Goal: Check status: Check status

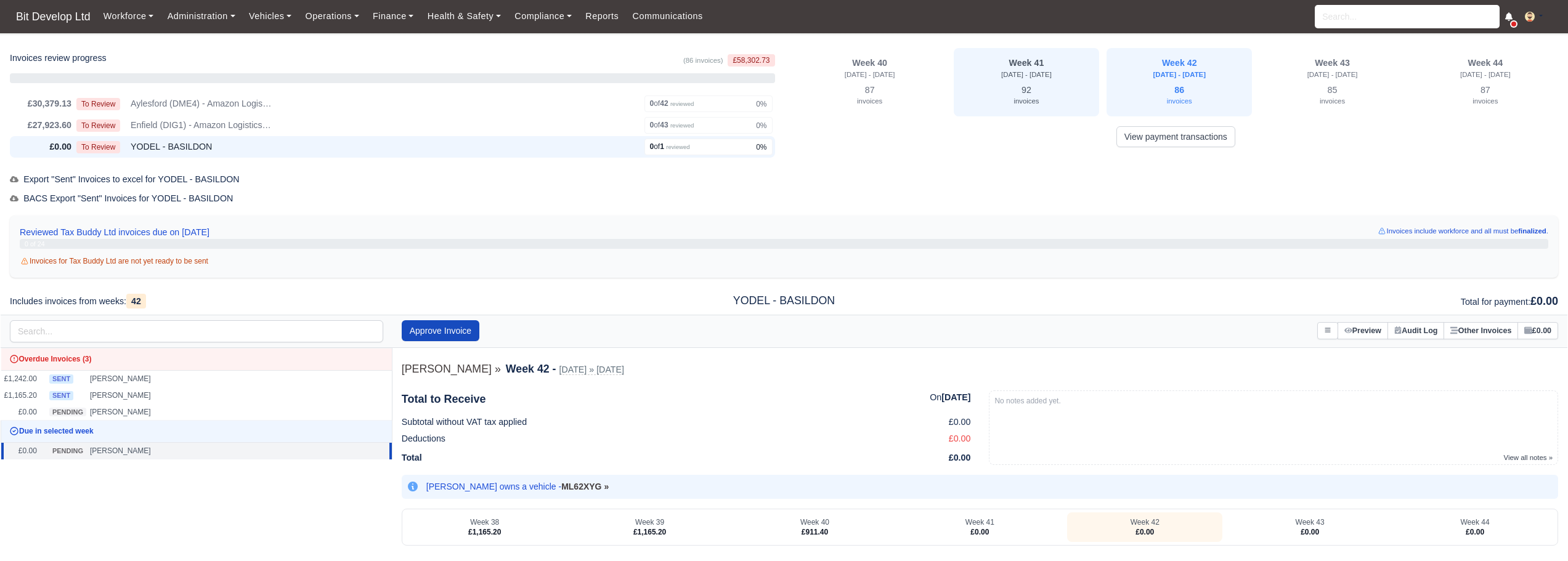
click at [377, 96] on div "invoices" at bounding box center [1026, 101] width 130 height 11
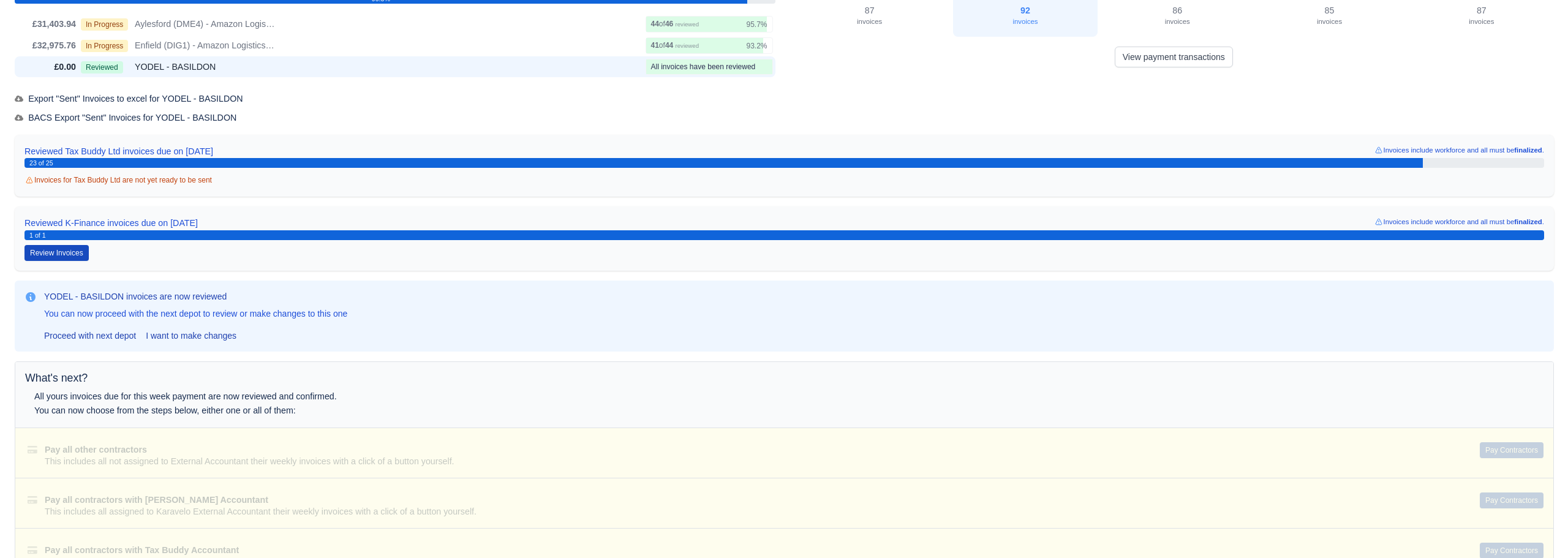
scroll to position [61, 0]
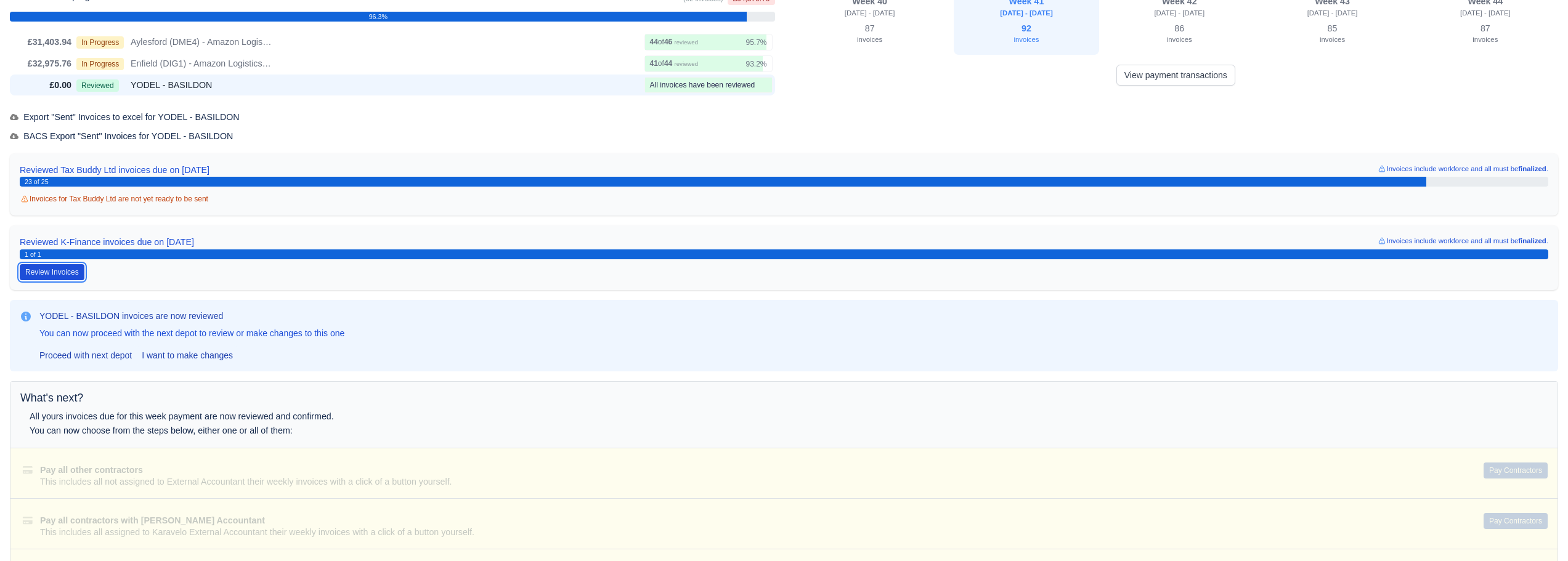
click at [52, 277] on button "Review Invoices" at bounding box center [51, 272] width 64 height 16
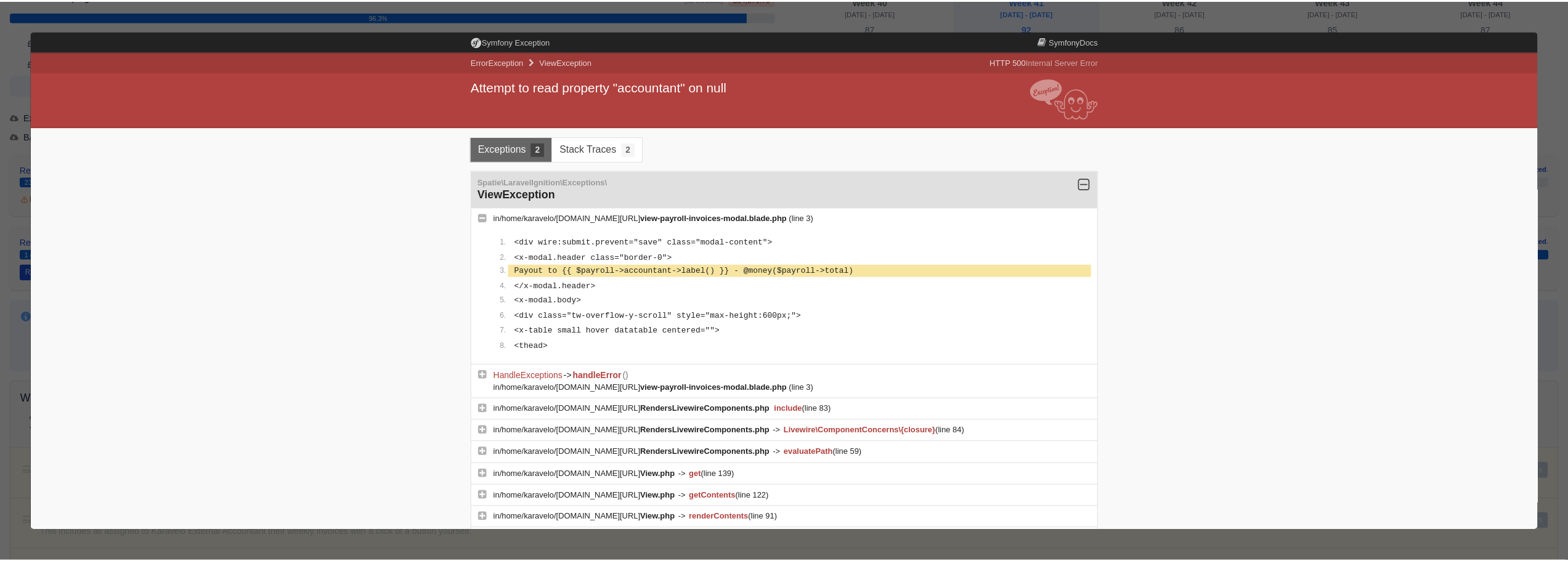
scroll to position [0, 0]
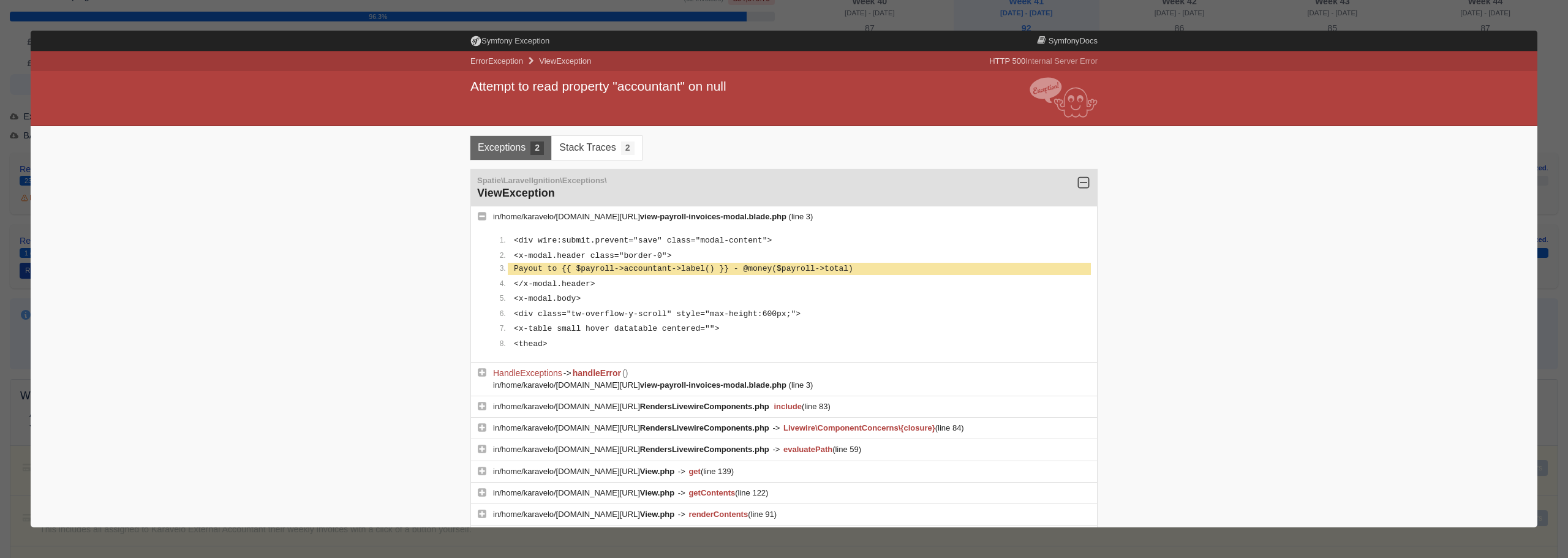
click at [374, 92] on div at bounding box center [784, 279] width 1568 height 558
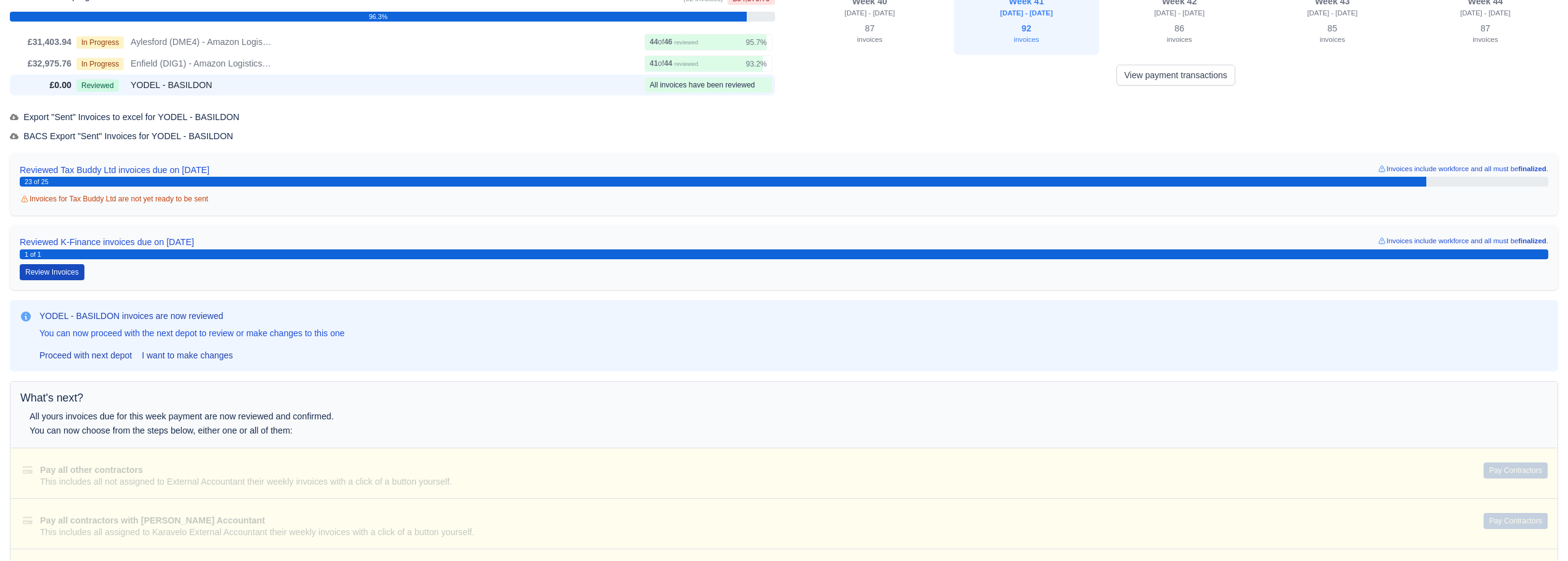
click at [256, 221] on div "Reviewed Tax Buddy Ltd invoices due on [DATE] Invoices include workforce and al…" at bounding box center [784, 222] width 1548 height 137
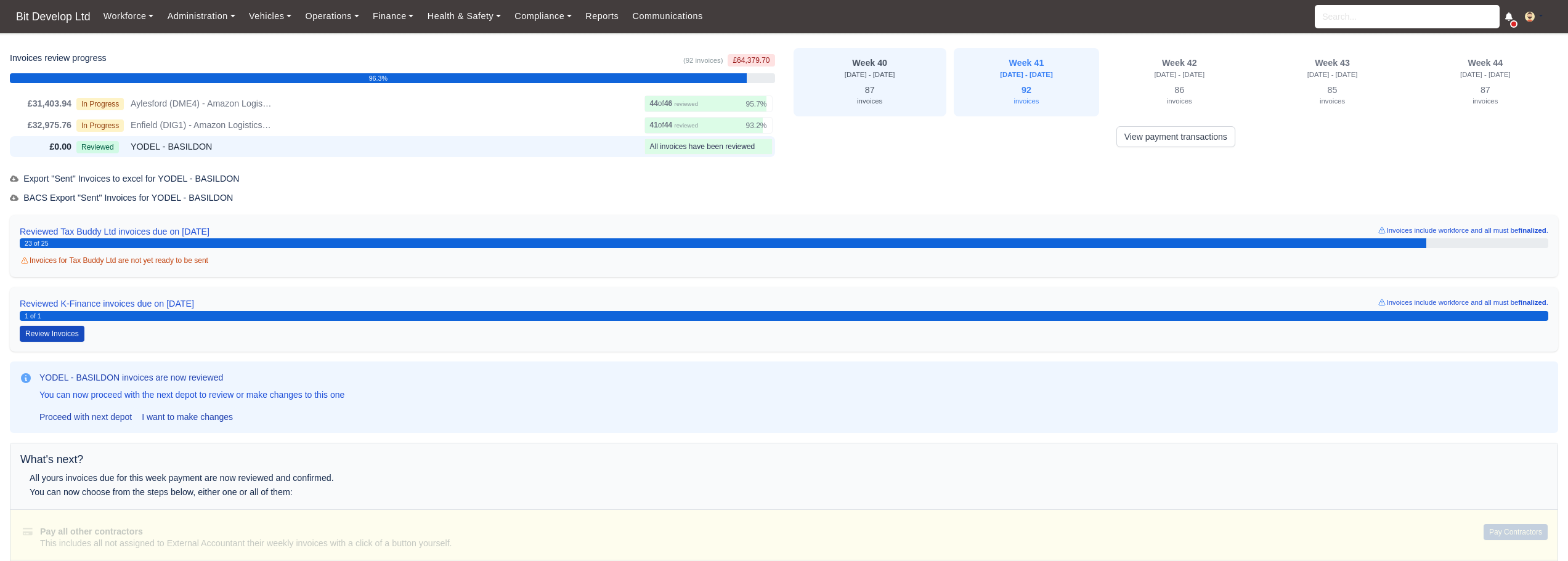
click at [377, 77] on small "[DATE] - [DATE]" at bounding box center [870, 75] width 51 height 7
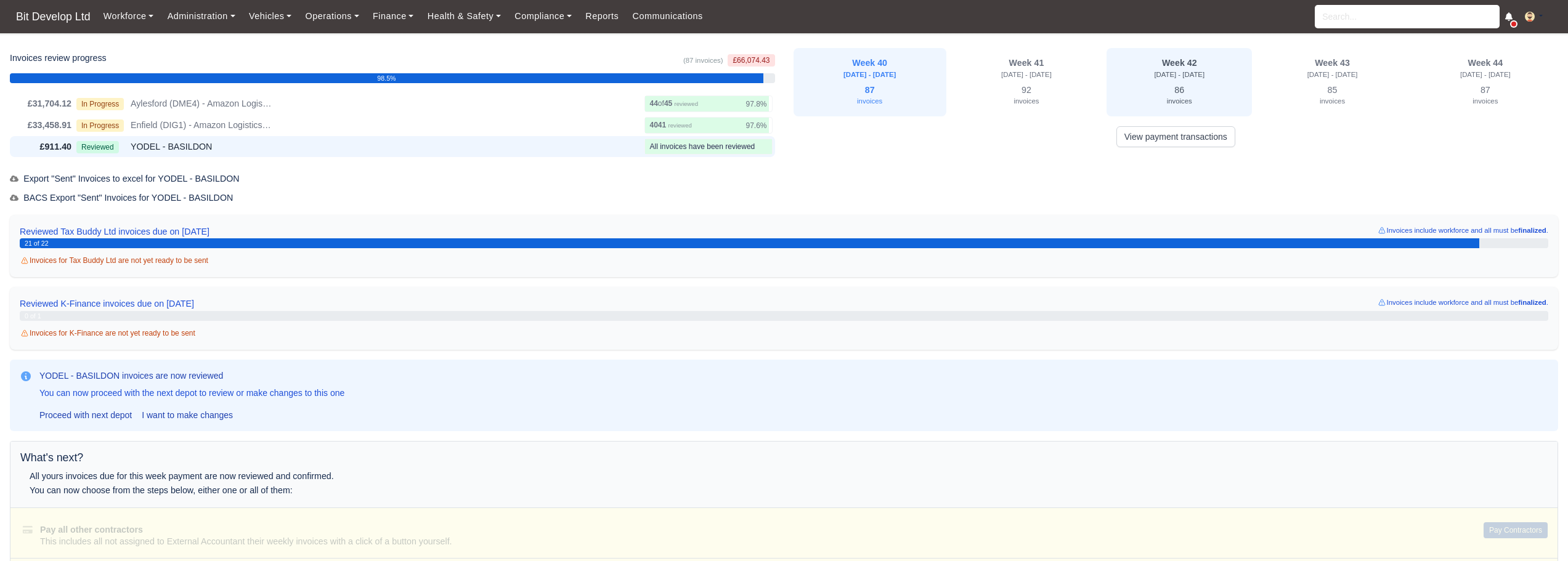
click at [377, 74] on small "[DATE] - [DATE]" at bounding box center [1180, 75] width 51 height 7
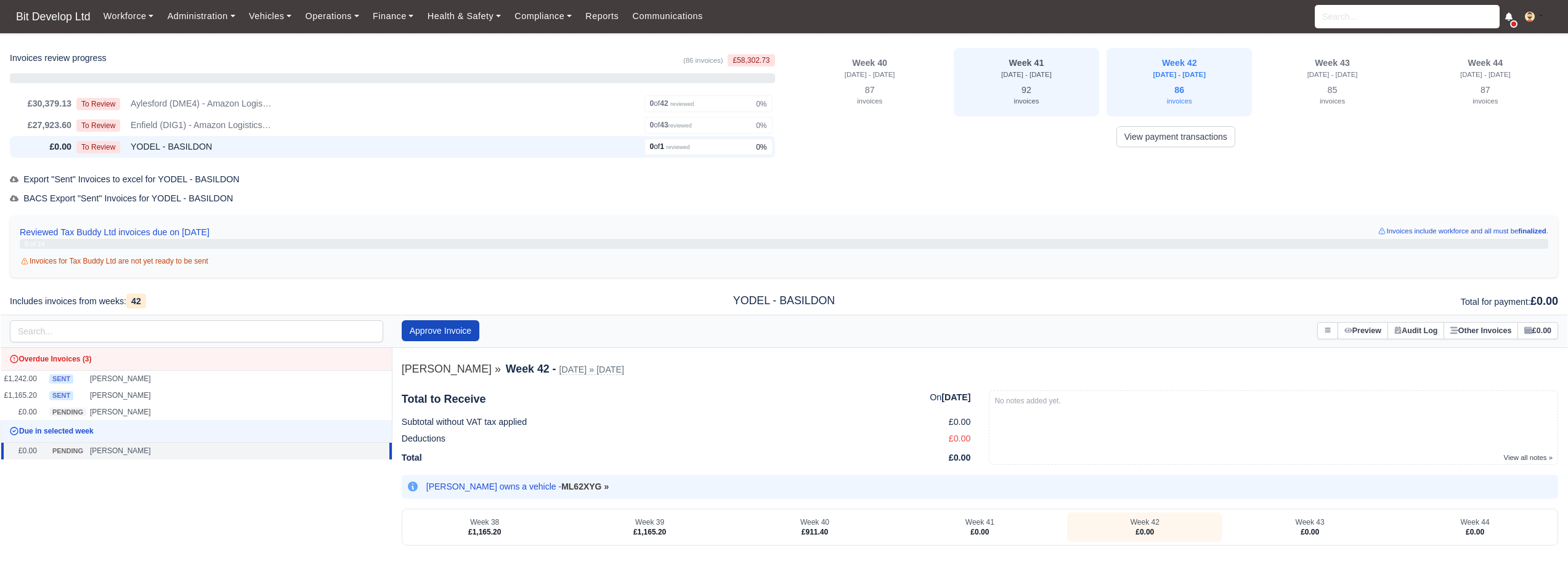
click at [377, 96] on div "invoices" at bounding box center [1026, 101] width 130 height 11
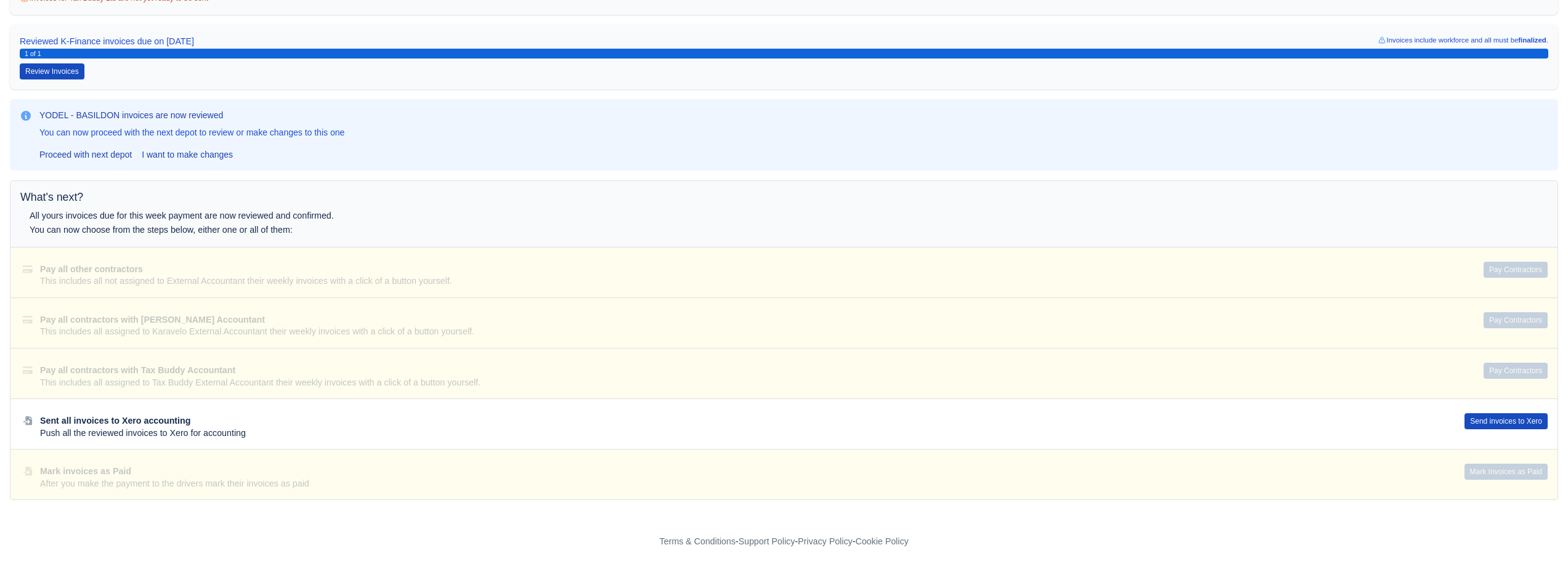
scroll to position [266, 0]
